Goal: Use online tool/utility: Utilize a website feature to perform a specific function

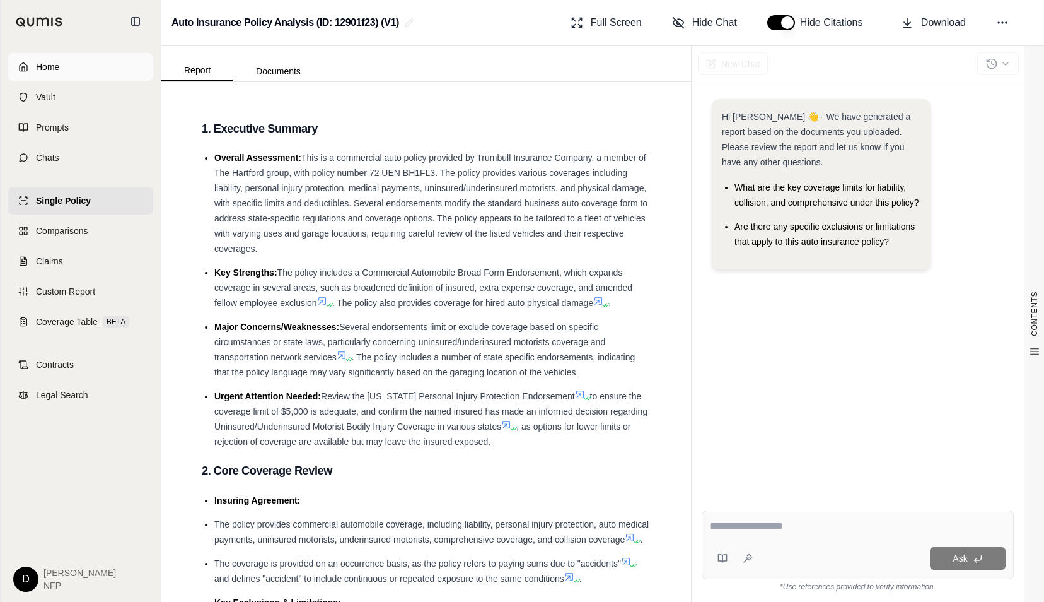
click at [20, 68] on icon at bounding box center [23, 67] width 10 height 10
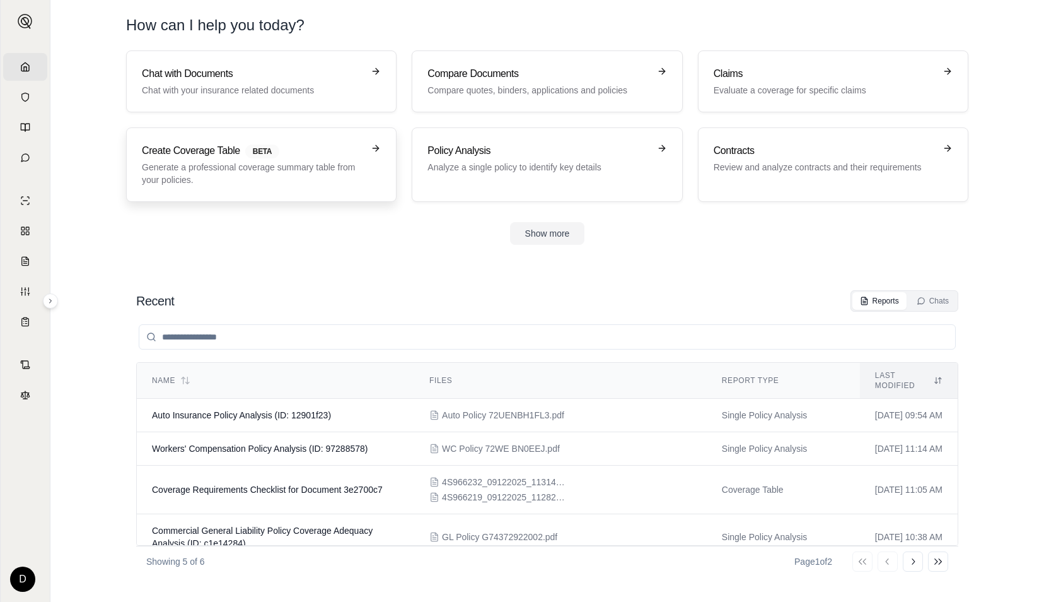
click at [219, 180] on p "Generate a professional coverage summary table from your policies." at bounding box center [252, 173] width 221 height 25
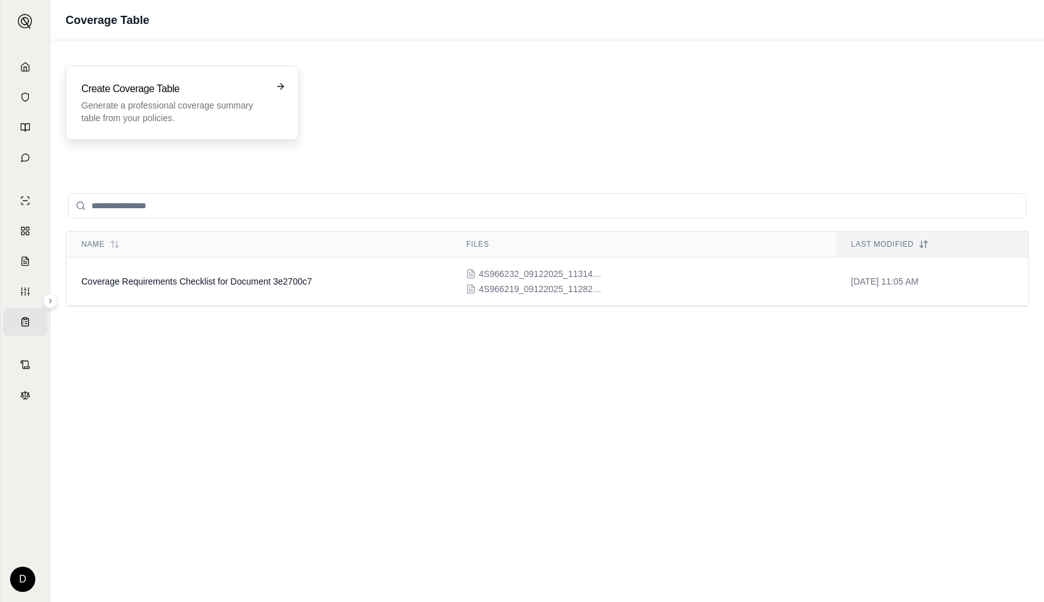
click at [257, 88] on h3 "Create Coverage Table" at bounding box center [173, 88] width 184 height 15
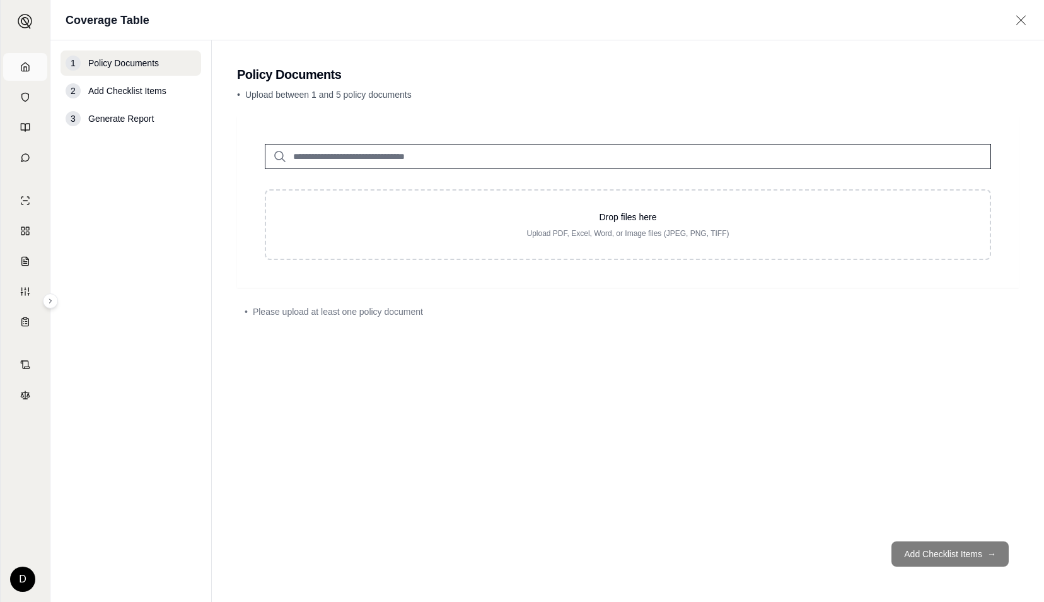
click at [34, 68] on link "Home" at bounding box center [25, 67] width 44 height 28
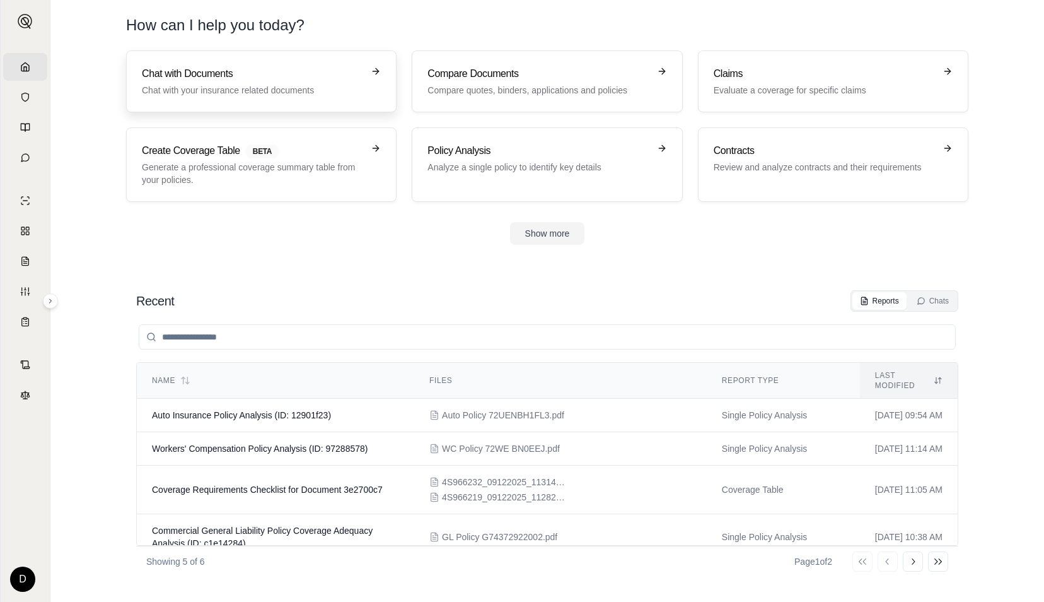
click at [218, 77] on h3 "Chat with Documents" at bounding box center [252, 73] width 221 height 15
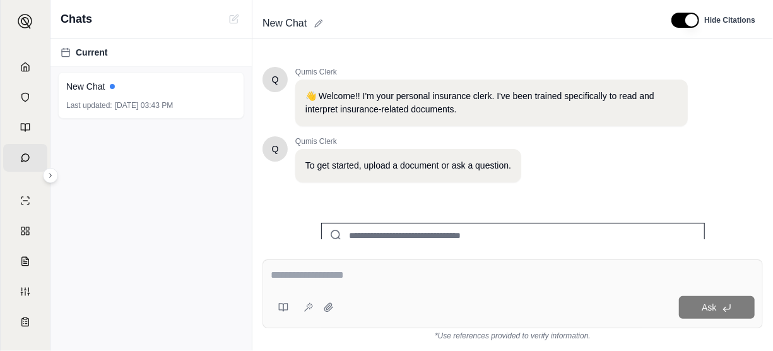
click at [469, 32] on div "New Chat" at bounding box center [456, 23] width 399 height 20
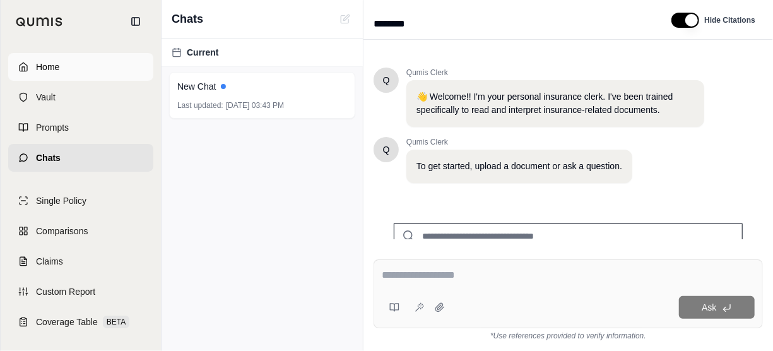
click at [24, 67] on icon at bounding box center [23, 67] width 10 height 10
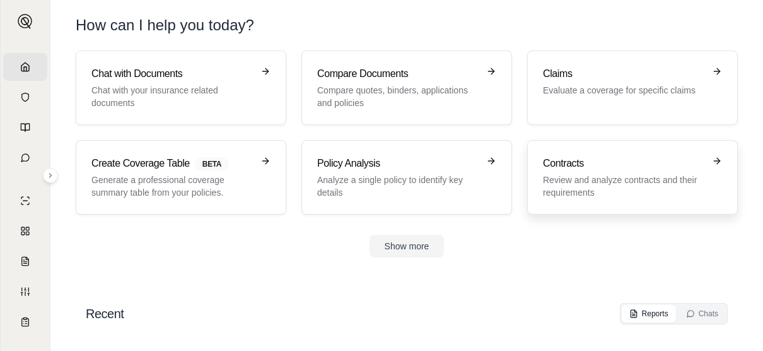
click at [594, 171] on div "Contracts Review and analyze contracts and their requirements" at bounding box center [623, 177] width 161 height 43
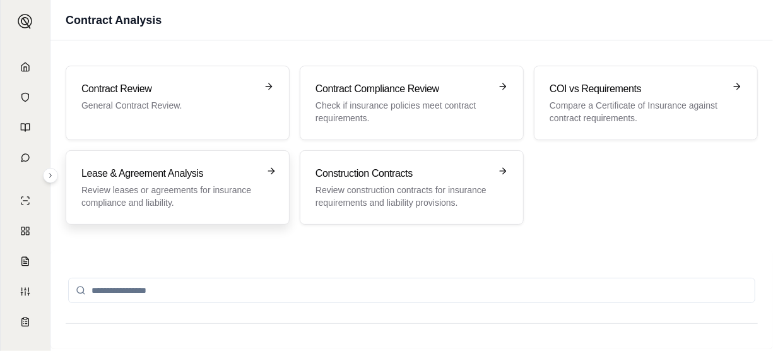
click at [180, 197] on p "Review leases or agreements for insurance compliance and liability." at bounding box center [168, 196] width 175 height 25
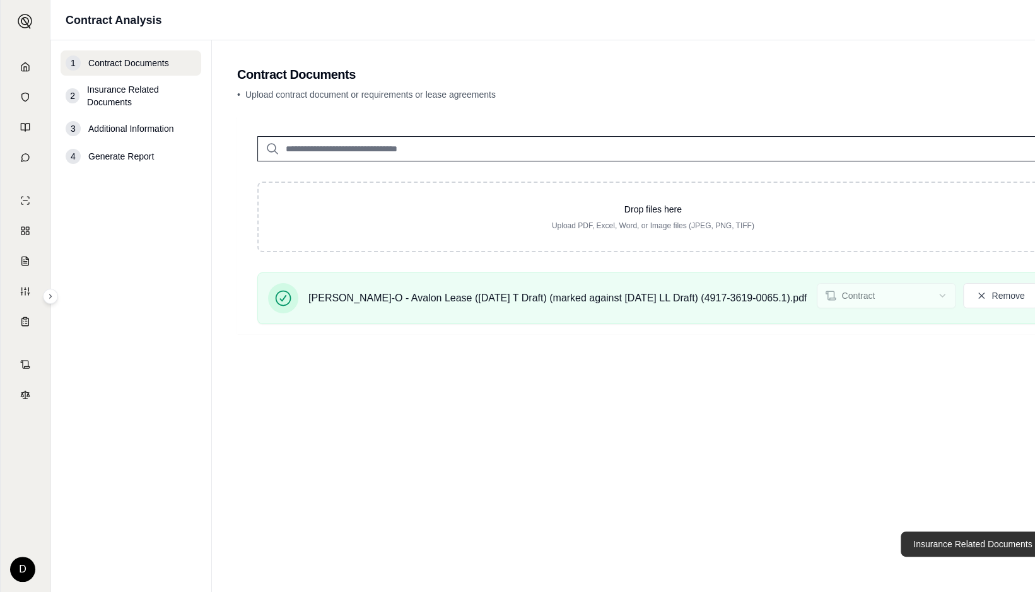
click at [927, 546] on button "Insurance Related Documents →" at bounding box center [980, 544] width 158 height 25
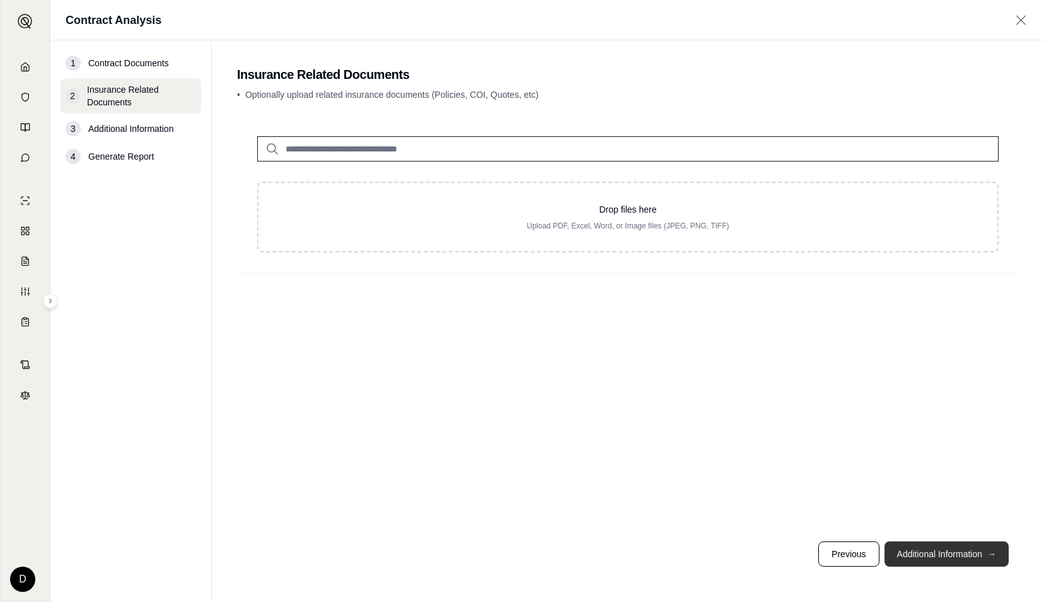
click at [929, 551] on button "Additional Information →" at bounding box center [947, 553] width 124 height 25
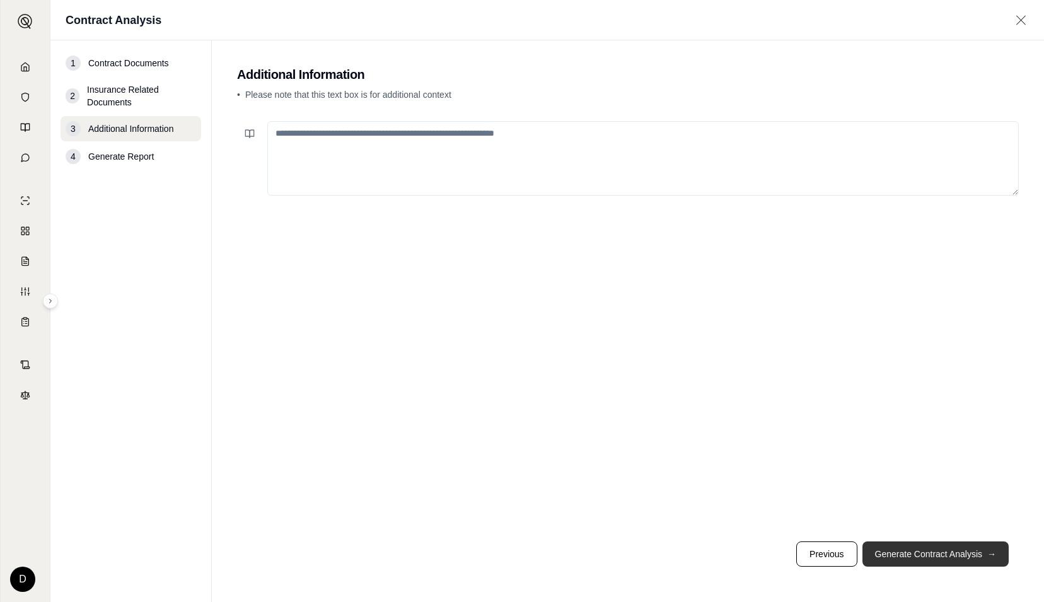
click at [929, 551] on button "Generate Contract Analysis →" at bounding box center [936, 553] width 146 height 25
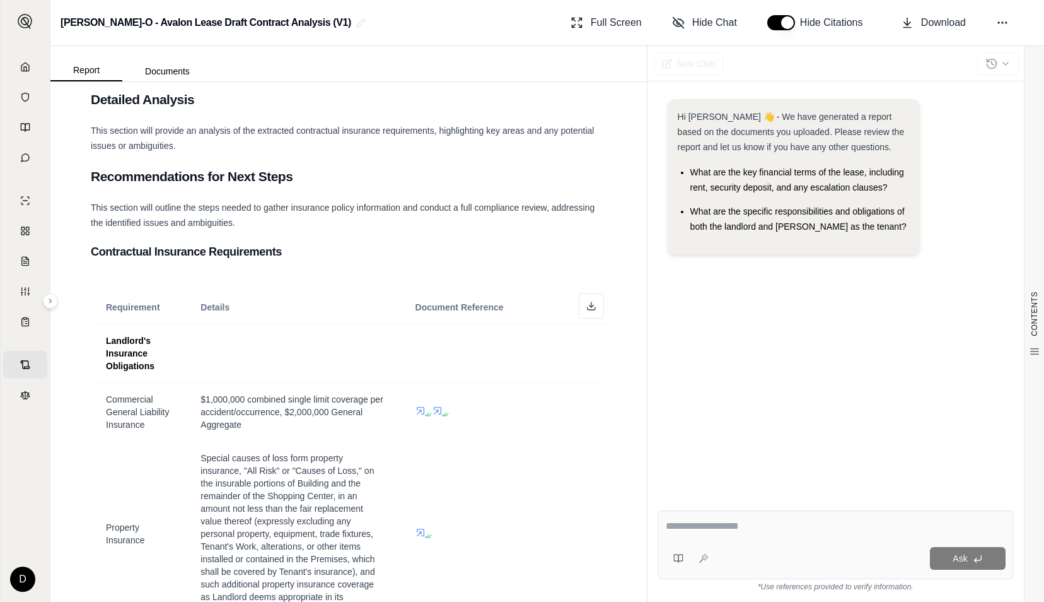
scroll to position [464, 0]
